Goal: Transaction & Acquisition: Purchase product/service

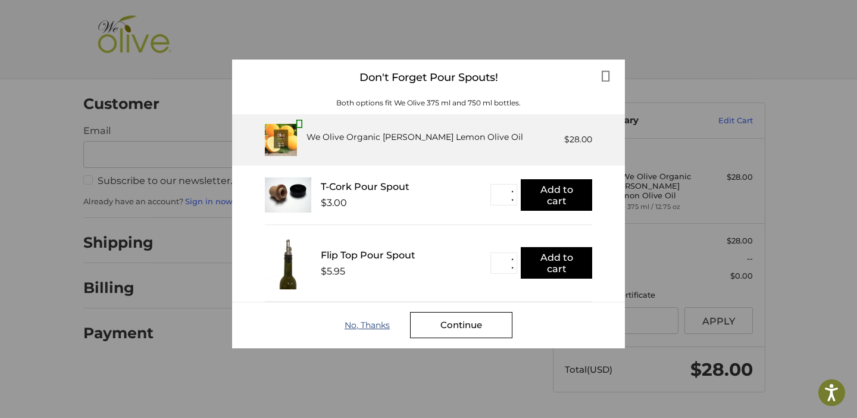
click at [380, 325] on div "No, Thanks" at bounding box center [378, 325] width 66 height 10
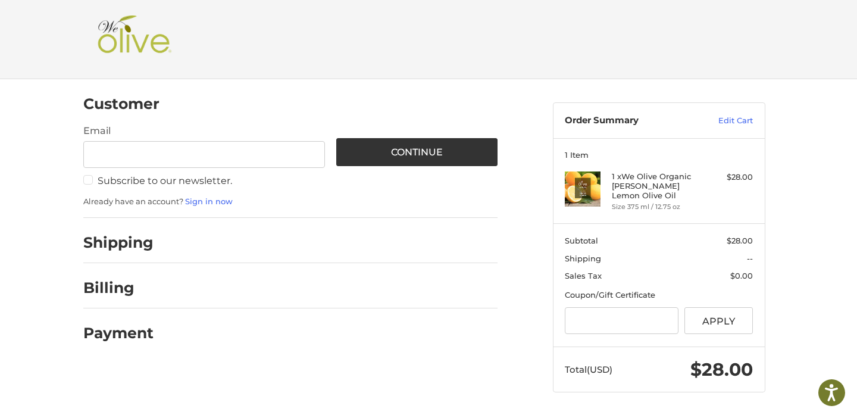
click at [288, 245] on div at bounding box center [331, 245] width 333 height 15
click at [89, 182] on label "Subscribe to our newsletter." at bounding box center [204, 181] width 242 height 12
click at [114, 238] on h2 "Shipping" at bounding box center [118, 242] width 70 height 18
click at [111, 282] on h2 "Billing" at bounding box center [118, 288] width 70 height 18
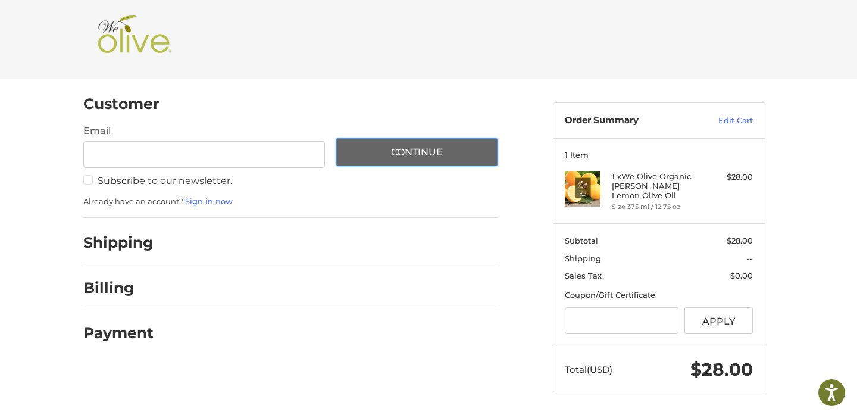
click at [419, 155] on button "Continue" at bounding box center [416, 152] width 161 height 28
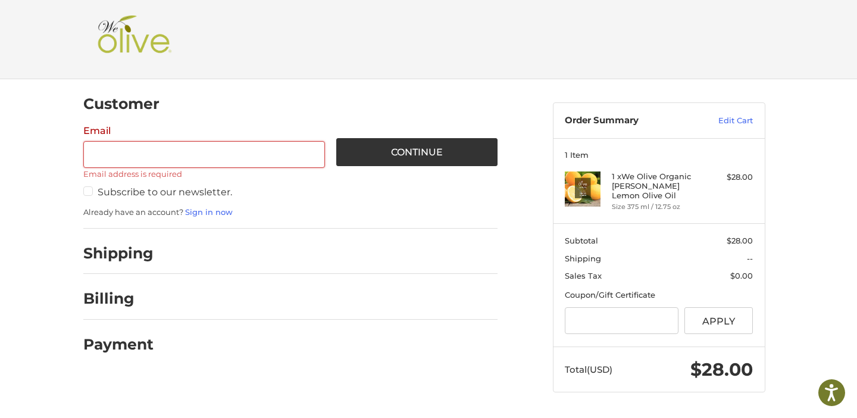
click at [738, 254] on span "--" at bounding box center [739, 259] width 27 height 12
